Goal: Information Seeking & Learning: Learn about a topic

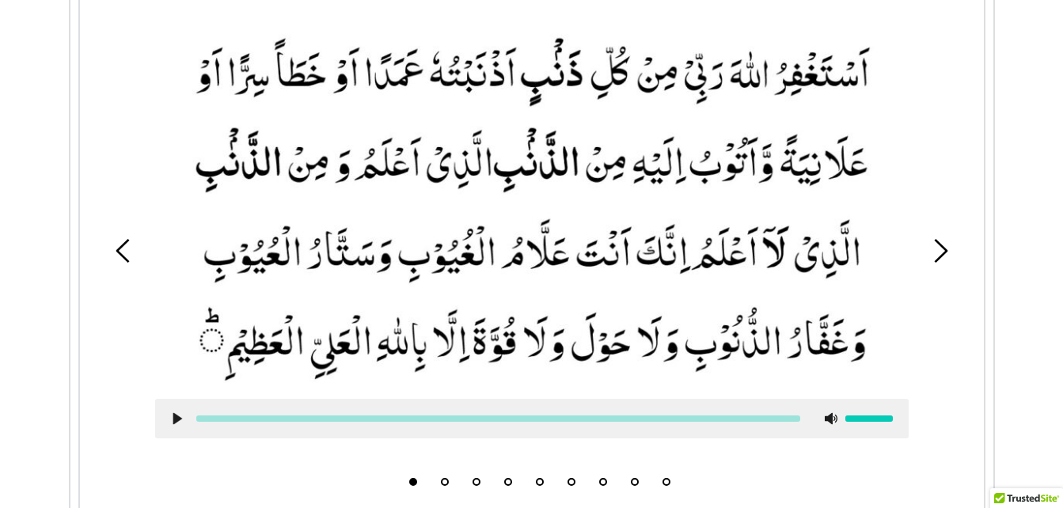
scroll to position [660, 0]
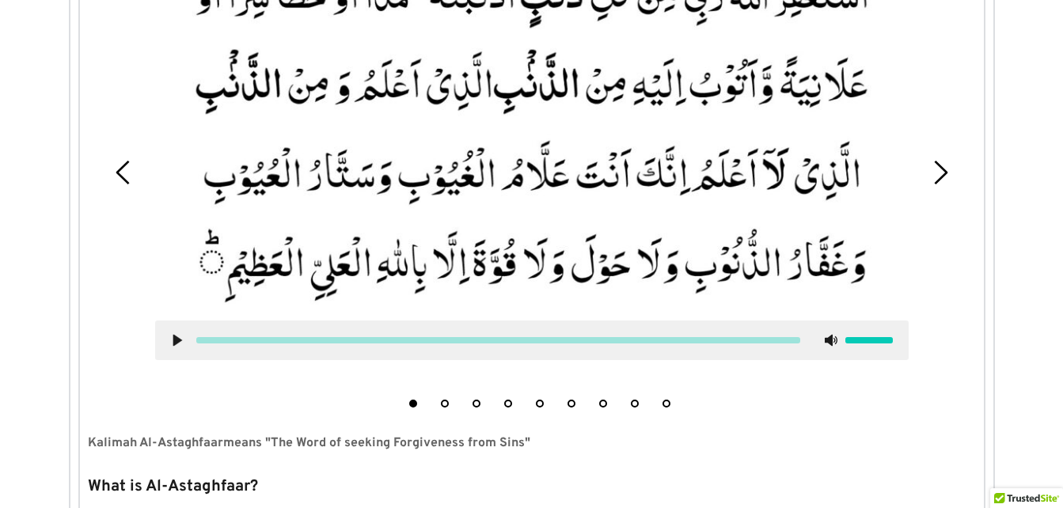
click at [158, 112] on picture at bounding box center [532, 127] width 754 height 356
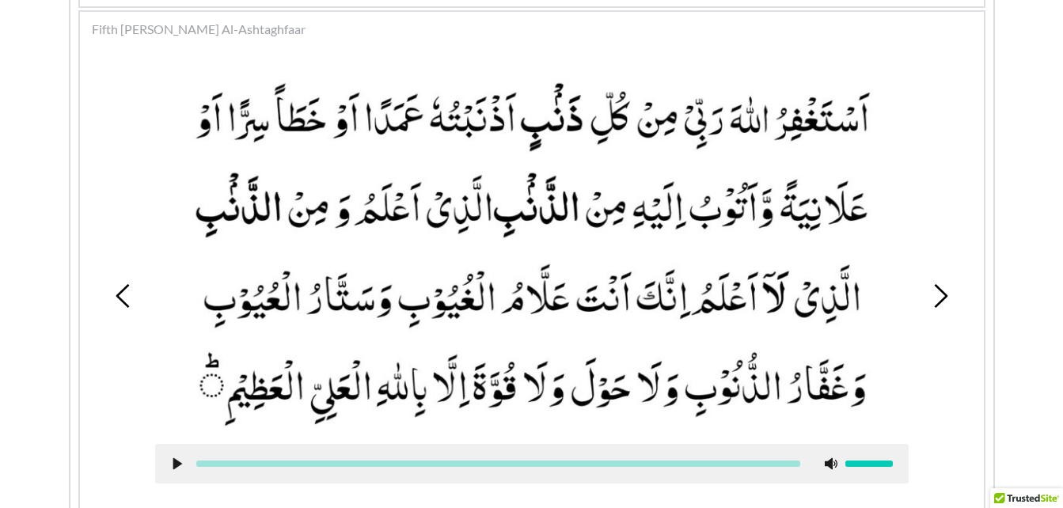
scroll to position [528, 0]
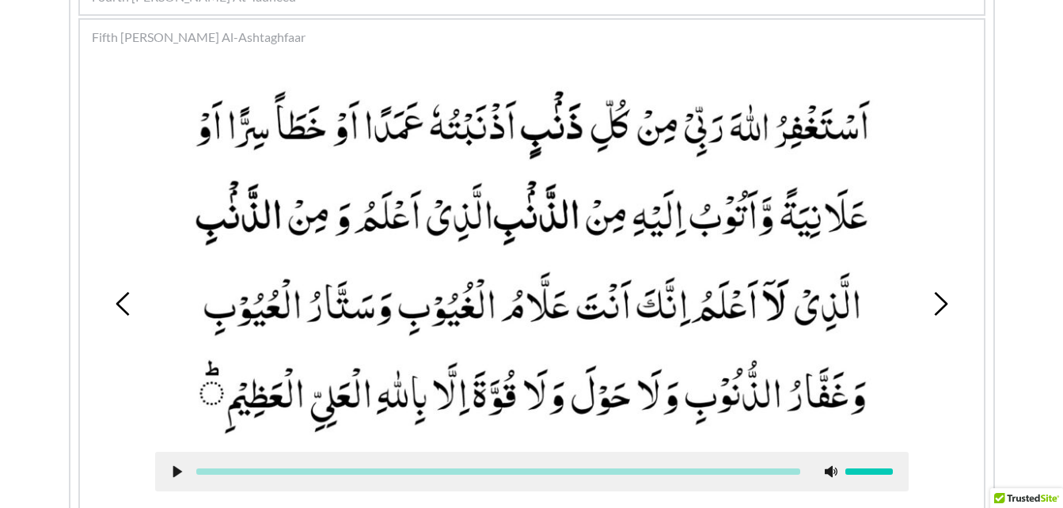
click at [382, 356] on picture at bounding box center [532, 259] width 754 height 356
click at [176, 470] on use at bounding box center [177, 472] width 9 height 12
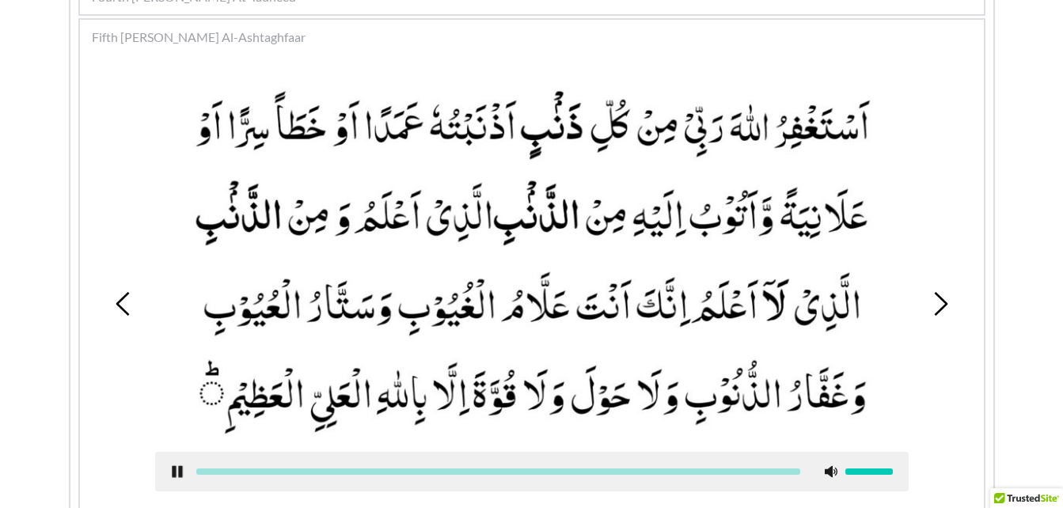
click at [173, 470] on use at bounding box center [177, 472] width 10 height 12
click at [931, 313] on icon at bounding box center [941, 304] width 24 height 24
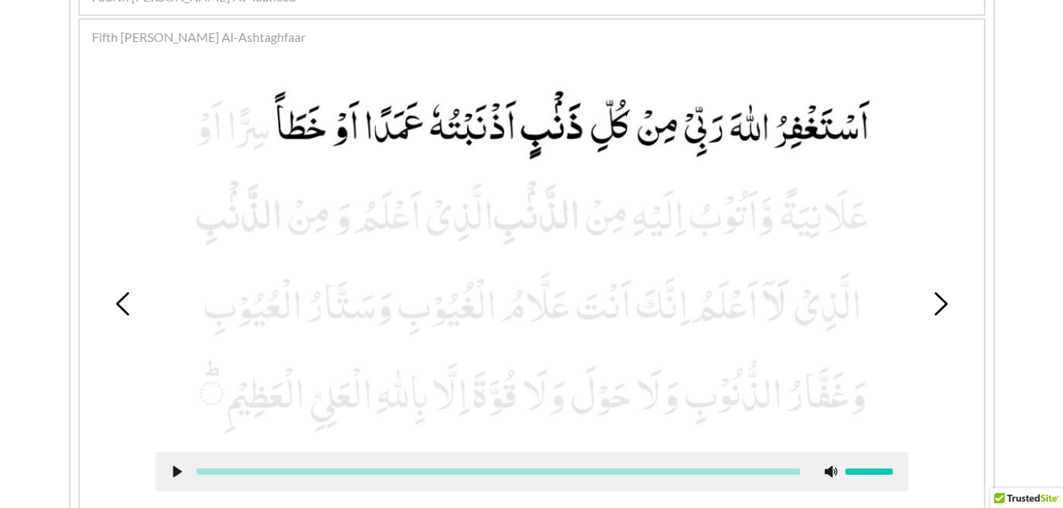
click at [167, 470] on div at bounding box center [532, 472] width 754 height 40
click at [173, 467] on use at bounding box center [177, 472] width 9 height 12
click at [173, 467] on use at bounding box center [177, 472] width 10 height 12
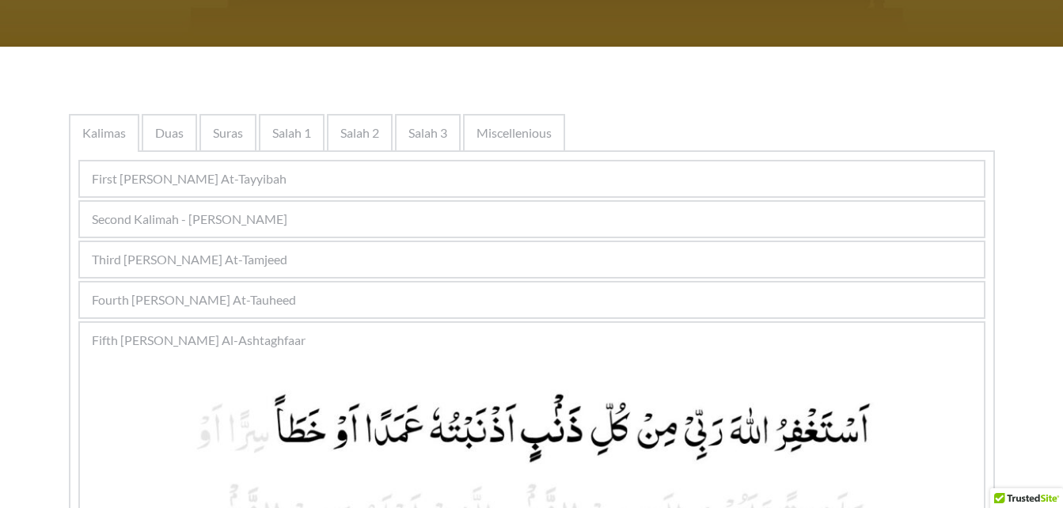
scroll to position [224, 0]
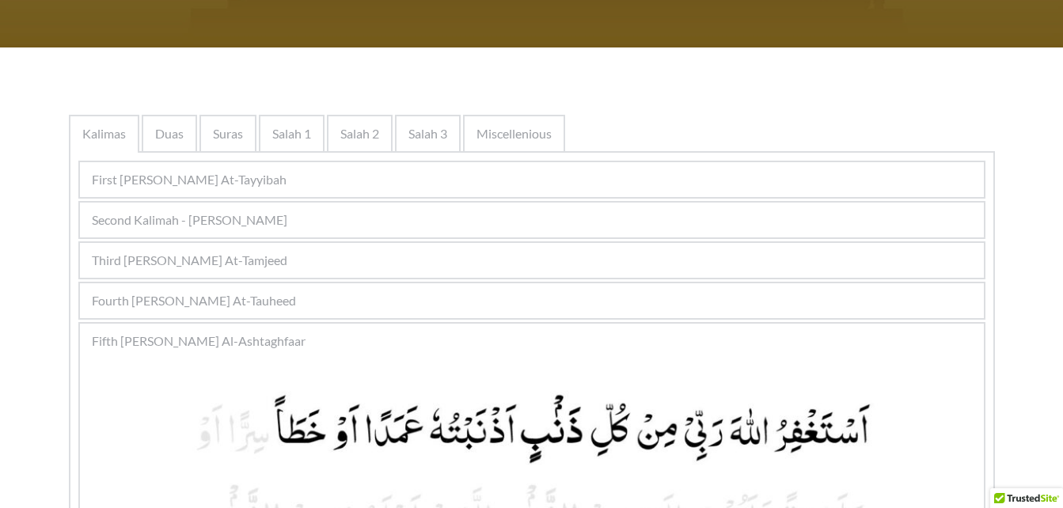
click at [417, 229] on div "Second Kalimah - [PERSON_NAME]" at bounding box center [532, 220] width 904 height 35
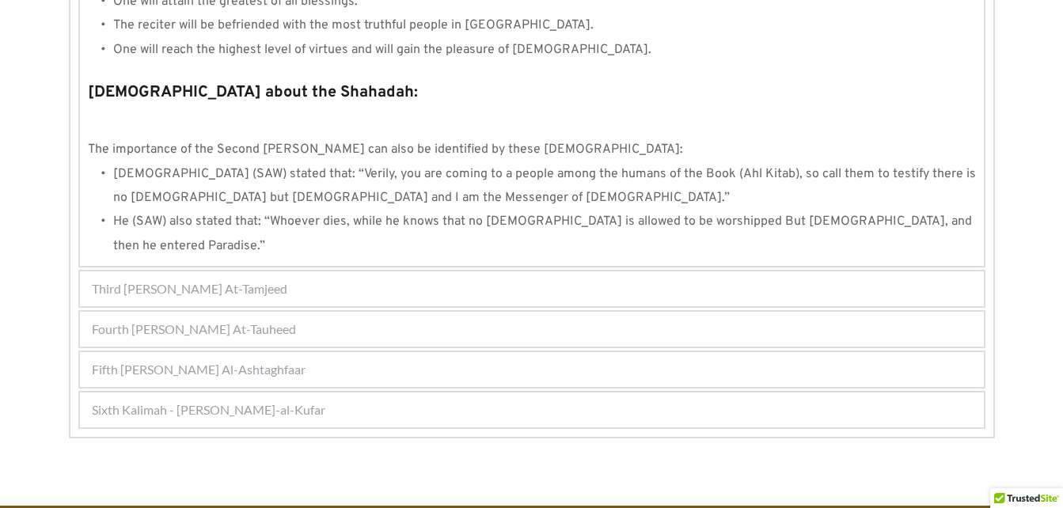
scroll to position [1742, 0]
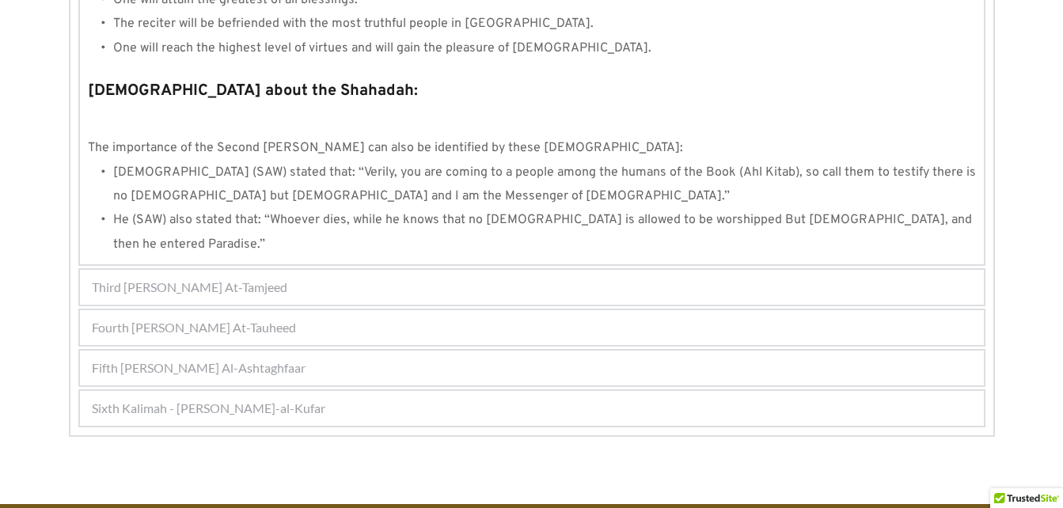
click at [379, 310] on div "Fourth [PERSON_NAME] At-Tauheed" at bounding box center [532, 327] width 904 height 35
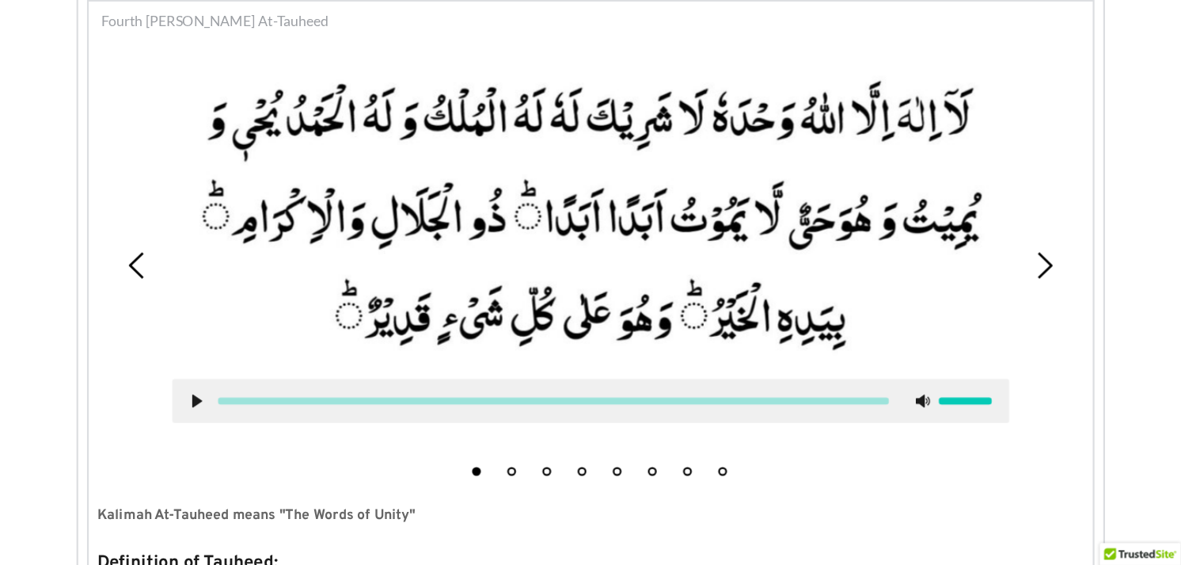
scroll to position [505, 0]
